Goal: Task Accomplishment & Management: Use online tool/utility

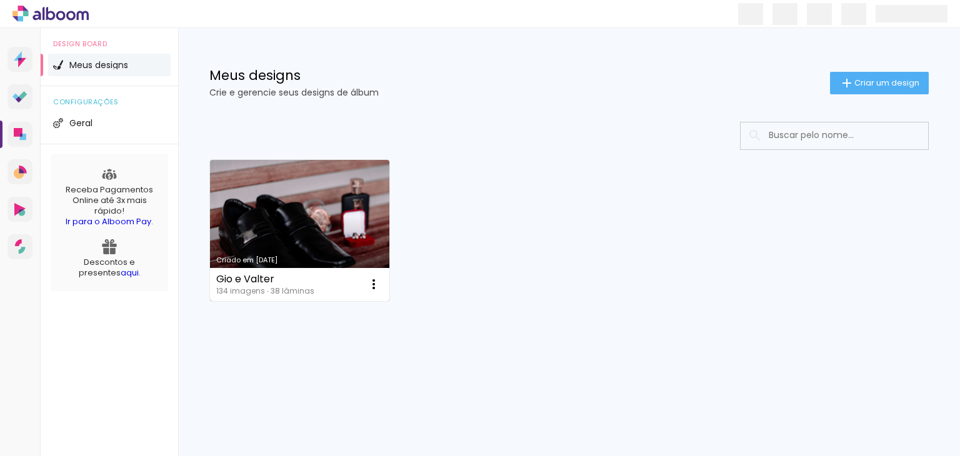
click at [266, 191] on link "Criado em [DATE]" at bounding box center [299, 230] width 179 height 141
